Goal: Information Seeking & Learning: Learn about a topic

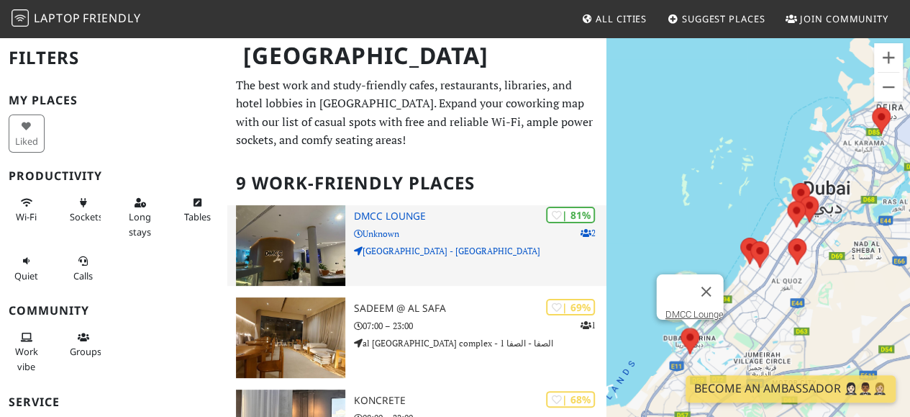
click at [318, 268] on img at bounding box center [290, 245] width 109 height 81
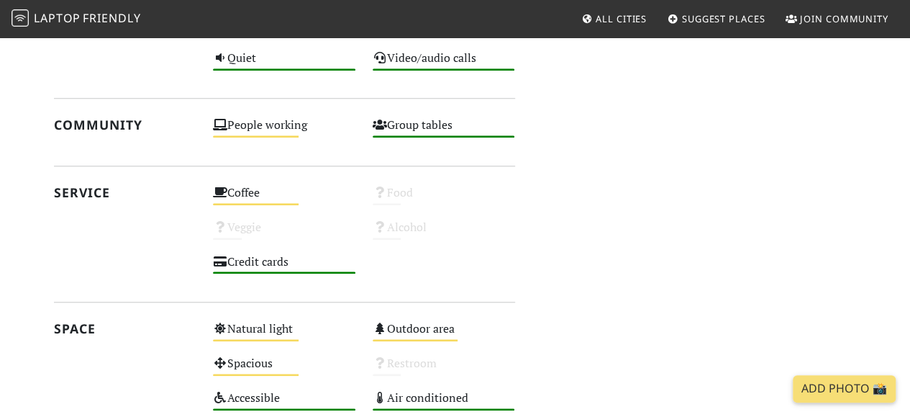
scroll to position [620, 0]
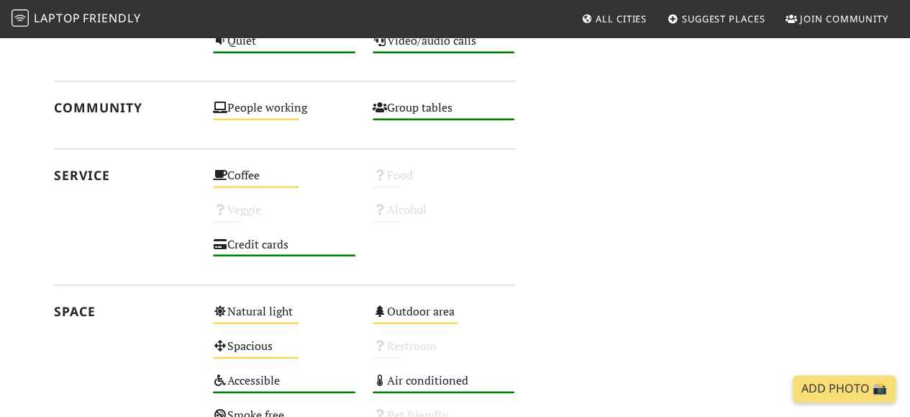
click at [903, 294] on section "Today Visits: 3 Vibes: 0 📸 Been here There are no public reactions yet. Reviews…" at bounding box center [455, 128] width 910 height 827
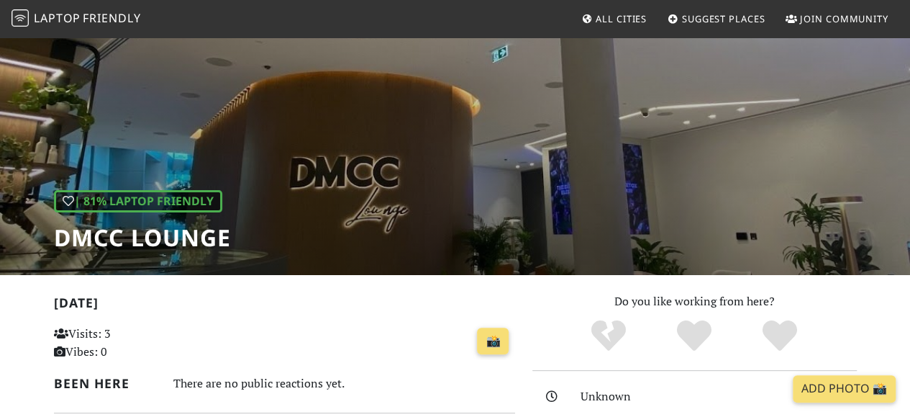
scroll to position [35, 0]
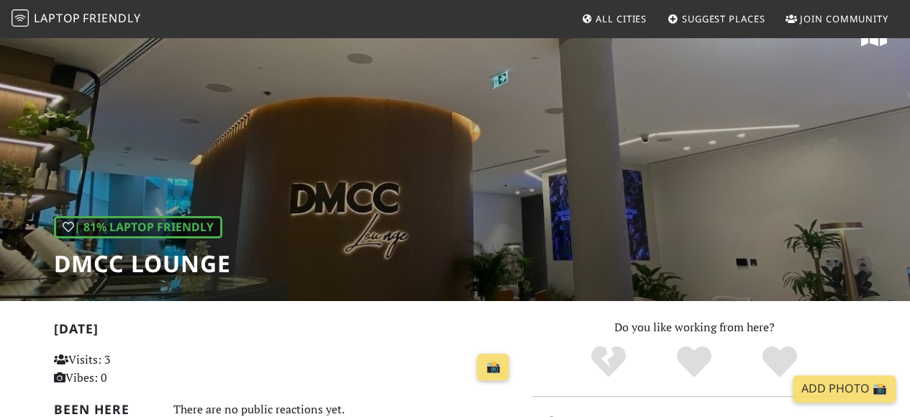
click at [555, 239] on div "| 81% Laptop Friendly DMCC Lounge" at bounding box center [455, 150] width 910 height 299
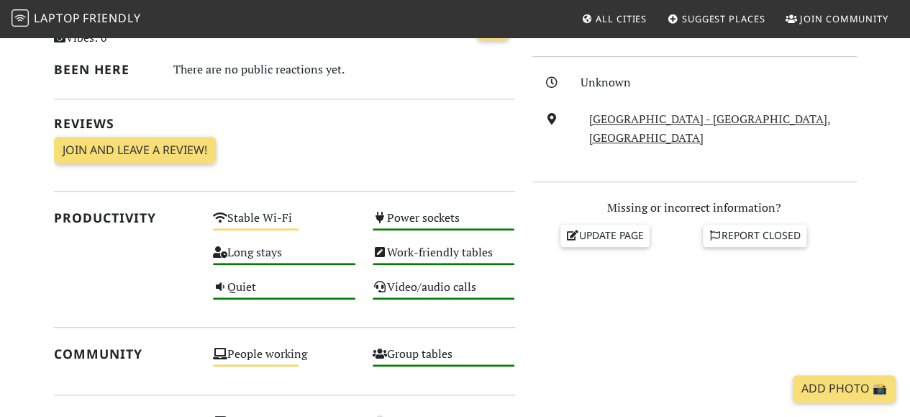
scroll to position [0, 0]
